Goal: Task Accomplishment & Management: Complete application form

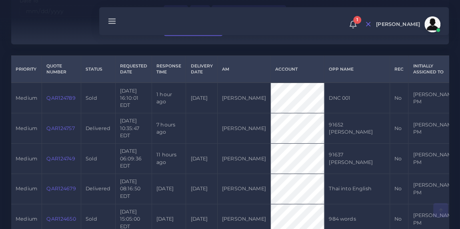
scroll to position [168, 0]
click at [56, 125] on link "QAR124757" at bounding box center [60, 128] width 28 height 6
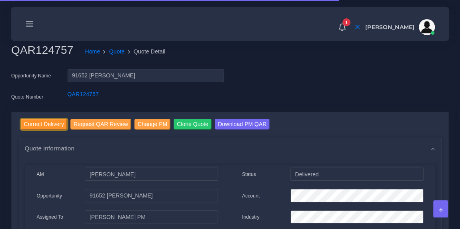
click at [49, 125] on input "Correct Delivery" at bounding box center [44, 124] width 46 height 11
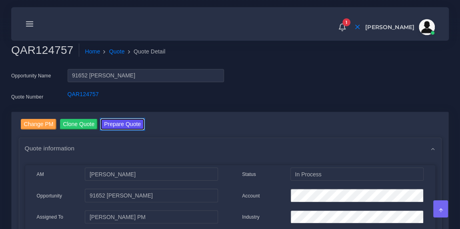
click at [135, 122] on button "Prepare Quote" at bounding box center [122, 124] width 43 height 11
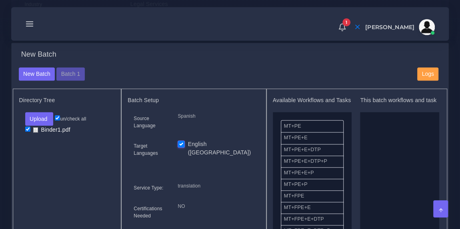
scroll to position [271, 0]
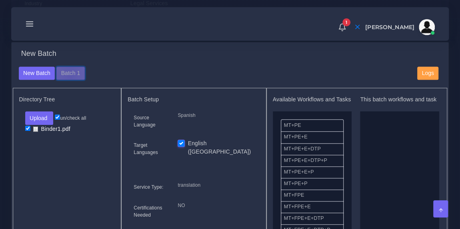
click at [68, 75] on button "Batch 1" at bounding box center [70, 74] width 28 height 14
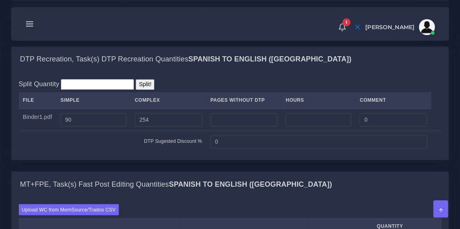
scroll to position [589, 0]
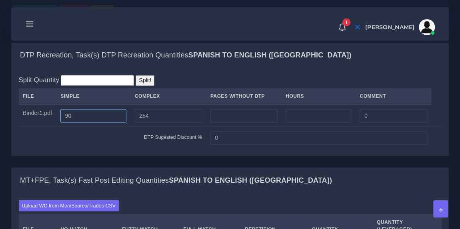
click at [84, 113] on input "90" at bounding box center [93, 116] width 66 height 14
type input "9"
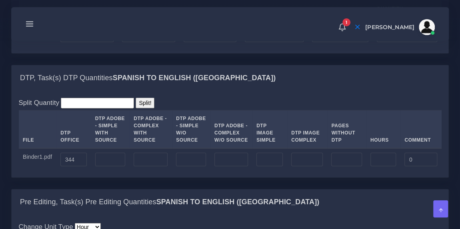
scroll to position [803, 0]
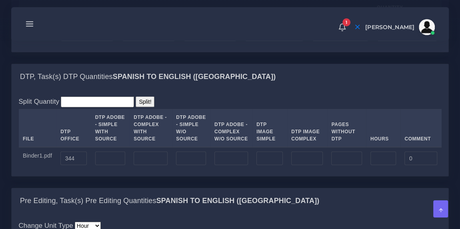
type input "89"
click at [80, 153] on input "344" at bounding box center [73, 159] width 26 height 14
type input "344"
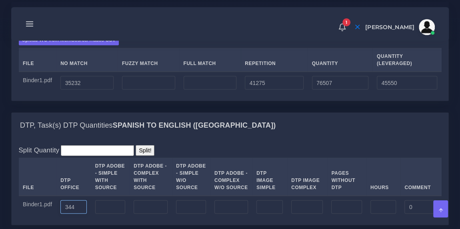
scroll to position [755, 0]
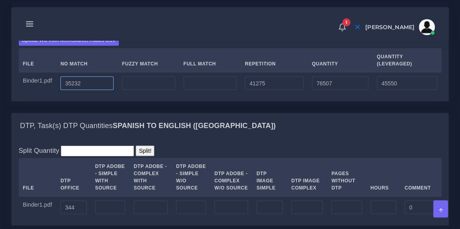
click at [103, 80] on input "35232" at bounding box center [86, 83] width 53 height 14
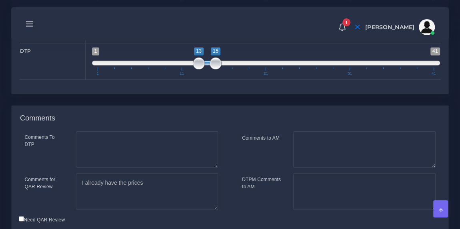
scroll to position [1542, 0]
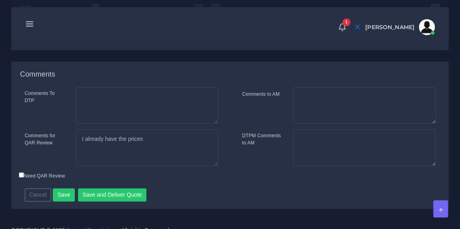
type input "35117"
type input "76392"
type input "45435"
click at [111, 189] on button "Save and Deliver Quote" at bounding box center [112, 196] width 69 height 14
drag, startPoint x: 148, startPoint y: 130, endPoint x: 75, endPoint y: 129, distance: 73.5
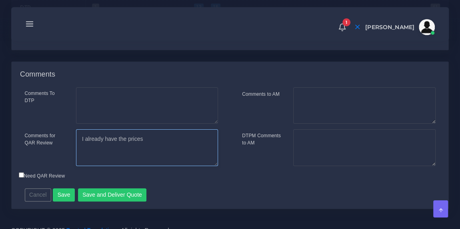
click at [75, 129] on div "I already have the prices" at bounding box center [147, 147] width 154 height 37
type textarea "This quote has already been approved. I only had to remove 1 page from the quot…"
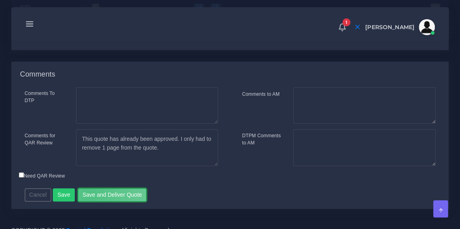
click at [86, 189] on button "Save and Deliver Quote" at bounding box center [112, 196] width 69 height 14
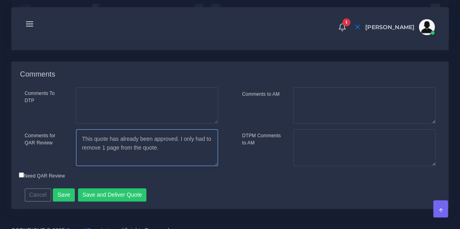
drag, startPoint x: 162, startPoint y: 141, endPoint x: 83, endPoint y: 126, distance: 80.6
click at [83, 129] on textarea "I already have the prices" at bounding box center [147, 147] width 142 height 37
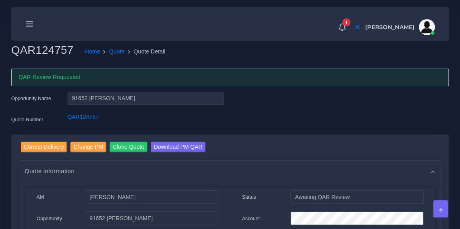
click at [30, 21] on icon at bounding box center [29, 24] width 9 height 9
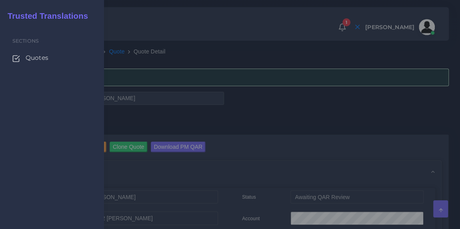
click at [32, 58] on span "Quotes" at bounding box center [37, 58] width 23 height 9
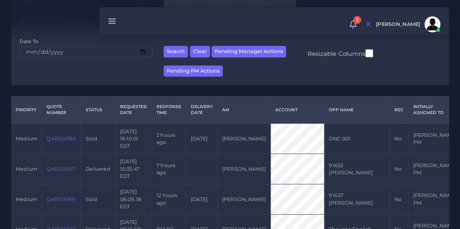
scroll to position [133, 0]
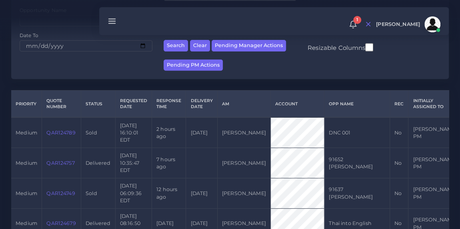
click at [60, 163] on link "QAR124757" at bounding box center [60, 163] width 28 height 6
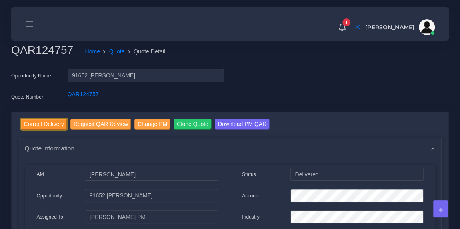
click at [40, 123] on input "Correct Delivery" at bounding box center [44, 124] width 46 height 11
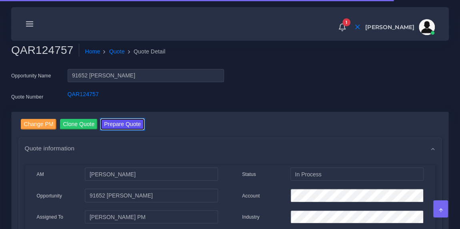
click at [125, 122] on button "Prepare Quote" at bounding box center [122, 124] width 43 height 11
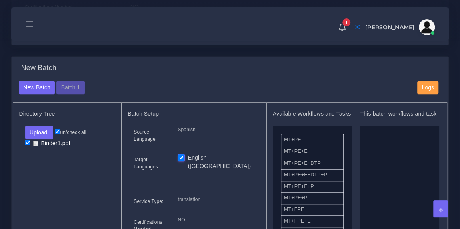
scroll to position [255, 0]
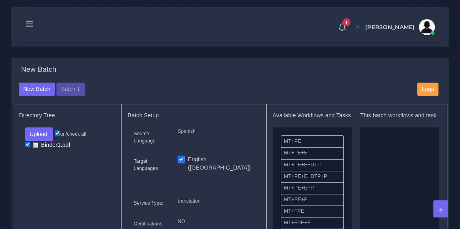
click at [62, 80] on div "New Batch" at bounding box center [230, 74] width 434 height 17
click at [64, 87] on button "Batch 1" at bounding box center [70, 90] width 28 height 14
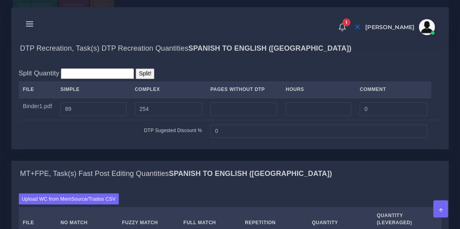
scroll to position [595, 0]
click at [90, 108] on input "89" at bounding box center [93, 109] width 66 height 14
type input "88"
click at [88, 131] on td "DTP Sugested Discount %" at bounding box center [112, 131] width 187 height 22
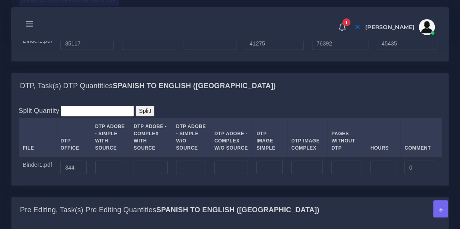
scroll to position [794, 0]
click at [80, 164] on input "344" at bounding box center [73, 168] width 26 height 14
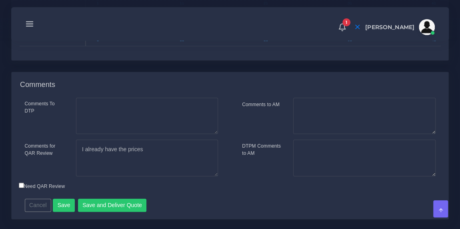
scroll to position [1542, 0]
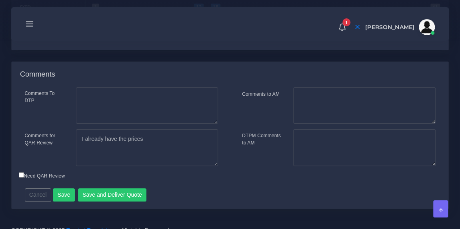
type input "343"
click at [61, 189] on button "Save" at bounding box center [64, 196] width 22 height 14
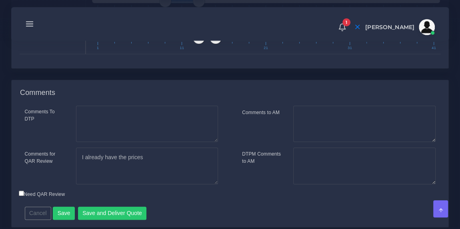
scroll to position [1565, 0]
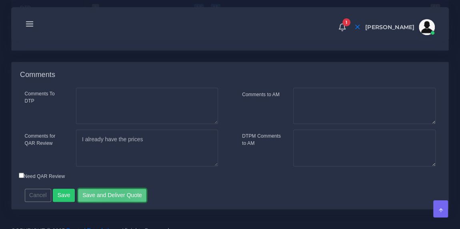
click at [114, 189] on button "Save and Deliver Quote" at bounding box center [112, 196] width 69 height 14
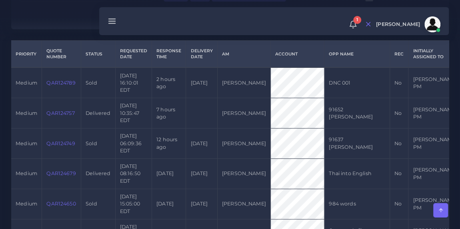
scroll to position [183, 0]
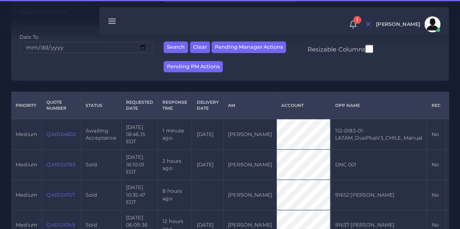
scroll to position [148, 0]
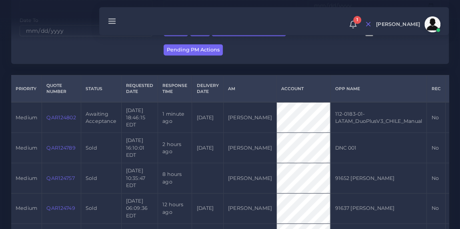
click at [62, 117] on link "QAR124802" at bounding box center [60, 118] width 29 height 6
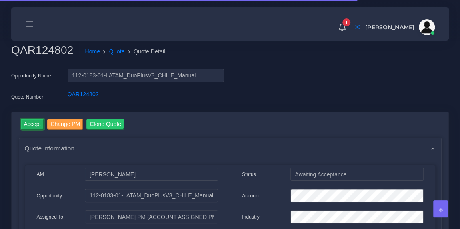
click at [32, 124] on input "Accept" at bounding box center [33, 124] width 24 height 11
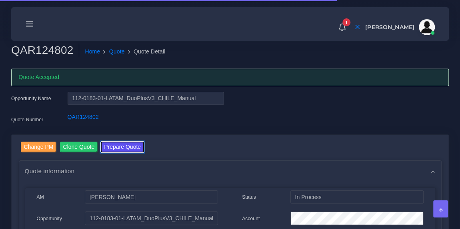
click at [129, 145] on button "Prepare Quote" at bounding box center [122, 147] width 43 height 11
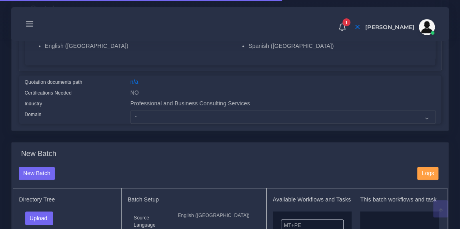
scroll to position [201, 0]
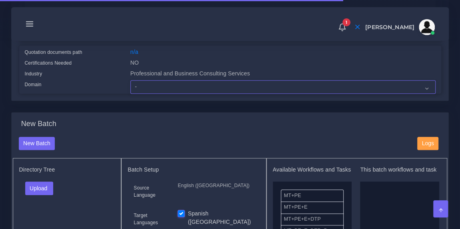
click at [163, 84] on select "- Advertising and Media Agriculture, Forestry and Fishing Architecture, Buildin…" at bounding box center [282, 87] width 305 height 14
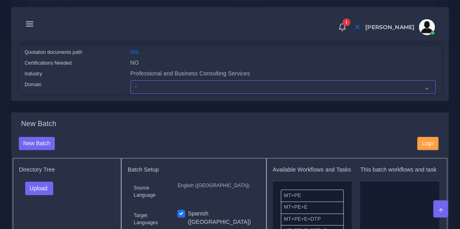
select select "Professional and Business Consulting Services"
click at [130, 80] on select "- Advertising and Media Agriculture, Forestry and Fishing Architecture, Buildin…" at bounding box center [282, 87] width 305 height 14
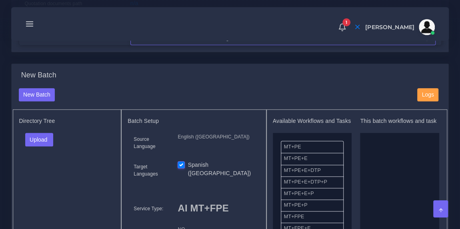
scroll to position [266, 0]
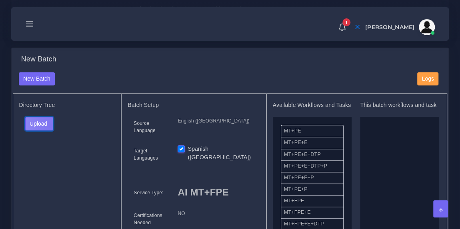
click at [49, 125] on button "Upload" at bounding box center [39, 124] width 28 height 14
click at [46, 153] on label "Files" at bounding box center [53, 154] width 55 height 10
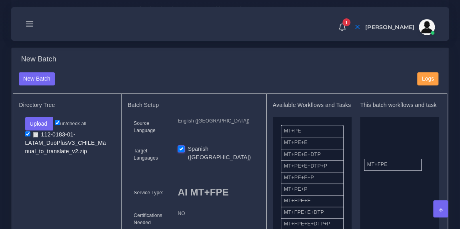
drag, startPoint x: 311, startPoint y: 206, endPoint x: 404, endPoint y: 158, distance: 104.6
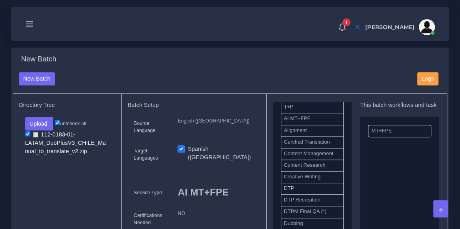
scroll to position [211, 0]
drag, startPoint x: 315, startPoint y: 201, endPoint x: 301, endPoint y: 202, distance: 14.9
drag, startPoint x: 298, startPoint y: 188, endPoint x: 397, endPoint y: 171, distance: 100.1
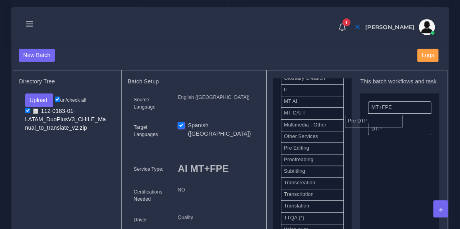
scroll to position [372, 0]
drag, startPoint x: 305, startPoint y: 135, endPoint x: 411, endPoint y: 104, distance: 110.9
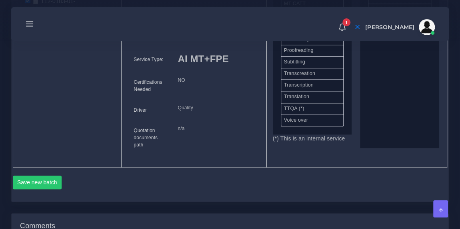
scroll to position [403, 0]
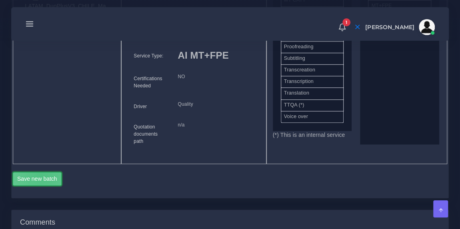
click at [42, 173] on button "Save new batch" at bounding box center [37, 179] width 49 height 14
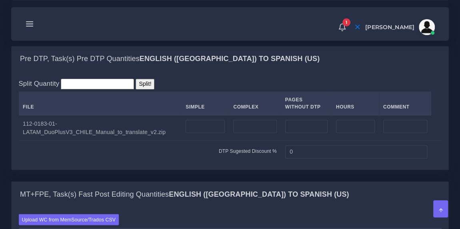
scroll to position [587, 0]
click at [346, 123] on input "number" at bounding box center [355, 127] width 39 height 14
type input "0.2"
click at [317, 75] on div "Split Quantity Split! File Simple Complex Pages Without DTP Hours Comment 0.2 0" at bounding box center [230, 121] width 436 height 98
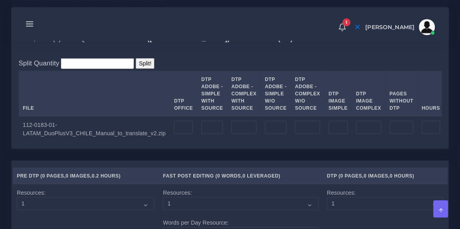
scroll to position [858, 0]
click at [201, 129] on input "number" at bounding box center [212, 128] width 22 height 14
type input "44"
click at [197, 51] on div "Split Quantity Split! File DTP Office DTP Adobe - Simple With Source DTP Adobe …" at bounding box center [230, 100] width 436 height 98
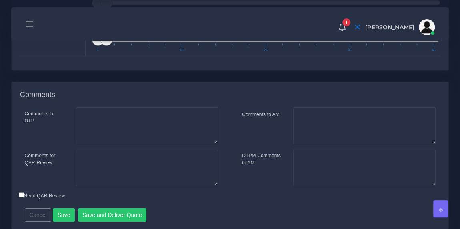
scroll to position [1213, 0]
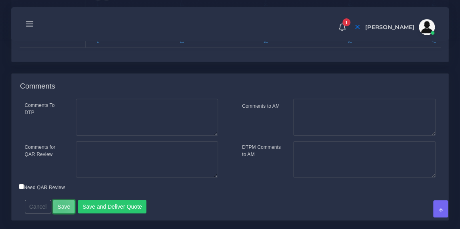
click at [60, 214] on button "Save" at bounding box center [64, 207] width 22 height 14
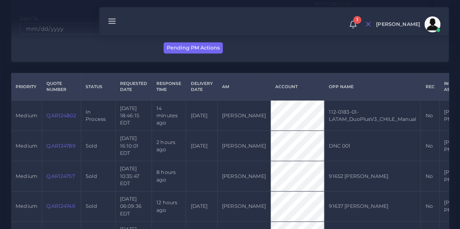
scroll to position [163, 0]
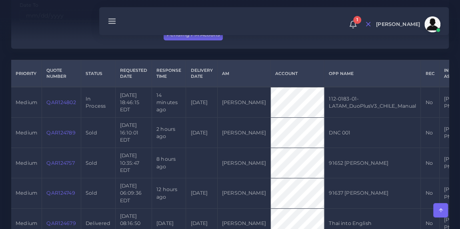
click at [59, 102] on link "QAR124802" at bounding box center [60, 103] width 29 height 6
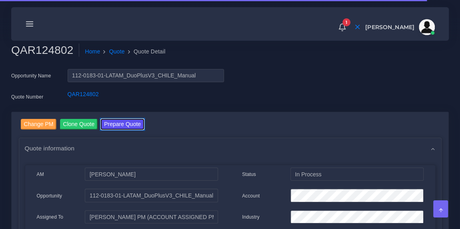
click at [125, 121] on button "Prepare Quote" at bounding box center [122, 124] width 43 height 11
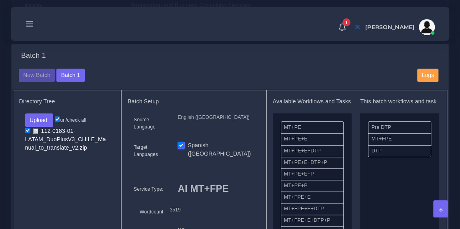
scroll to position [272, 0]
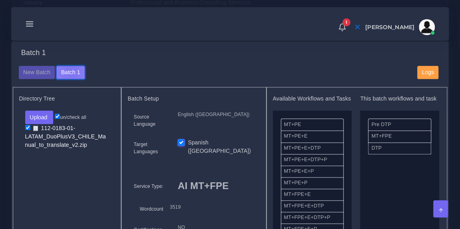
click at [70, 71] on button "Batch 1" at bounding box center [70, 73] width 28 height 14
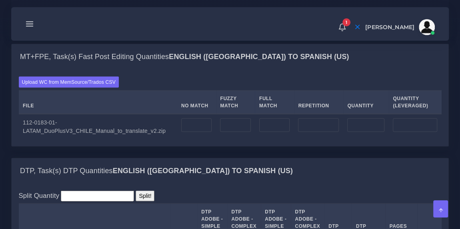
scroll to position [726, 0]
click at [186, 125] on input "number" at bounding box center [196, 125] width 31 height 14
type input "4882"
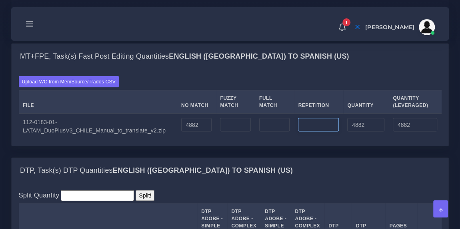
click at [314, 119] on input "number" at bounding box center [318, 125] width 41 height 14
type input "739"
type input "5621"
type input "5066"
click at [337, 50] on div "MT+FPE, Task(s) Fast Post Editing Quantities English (US) TO Spanish (US)" at bounding box center [230, 57] width 436 height 26
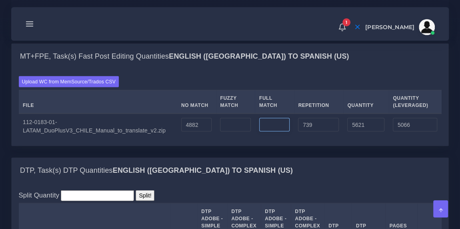
click at [266, 120] on input "number" at bounding box center [274, 125] width 31 height 14
type input "201"
type input "5822"
type input "5117"
click at [243, 120] on input "number" at bounding box center [235, 125] width 31 height 14
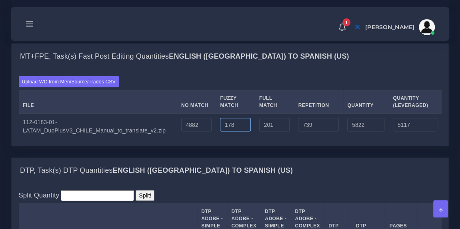
type input "178"
type input "6000"
type input "5206"
click at [282, 69] on div "Upload WC from MemSource/Trados CSV File No Match Fuzzy Match Full Match Repeti…" at bounding box center [230, 107] width 436 height 77
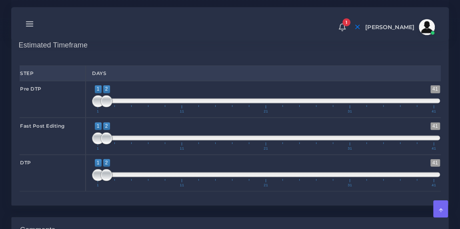
scroll to position [1070, 0]
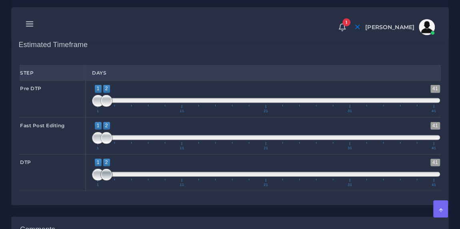
type input "1;3"
drag, startPoint x: 106, startPoint y: 182, endPoint x: 115, endPoint y: 181, distance: 9.2
click at [115, 181] on span at bounding box center [115, 175] width 12 height 12
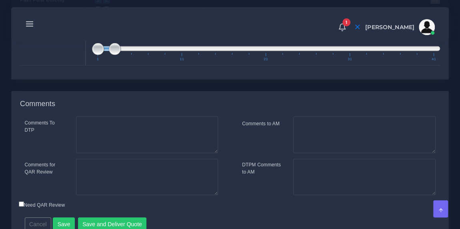
scroll to position [1240, 0]
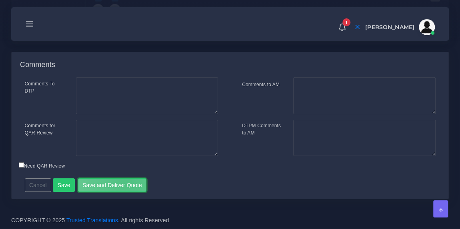
click at [124, 181] on button "Save and Deliver Quote" at bounding box center [112, 186] width 69 height 14
